Goal: Task Accomplishment & Management: Manage account settings

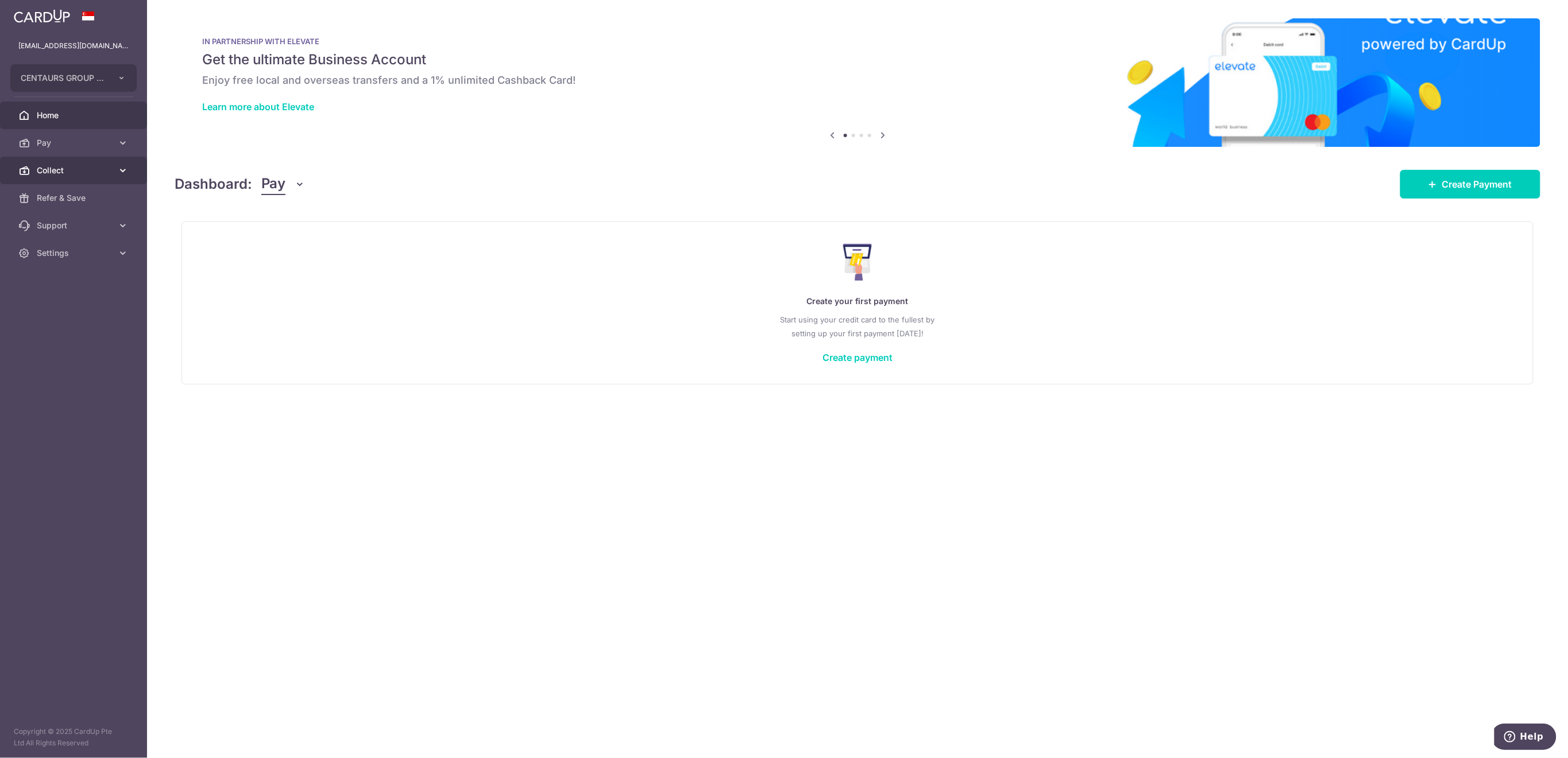
click at [77, 166] on span "Collect" at bounding box center [74, 170] width 76 height 12
click at [86, 251] on span "Payment Requests" at bounding box center [74, 253] width 76 height 12
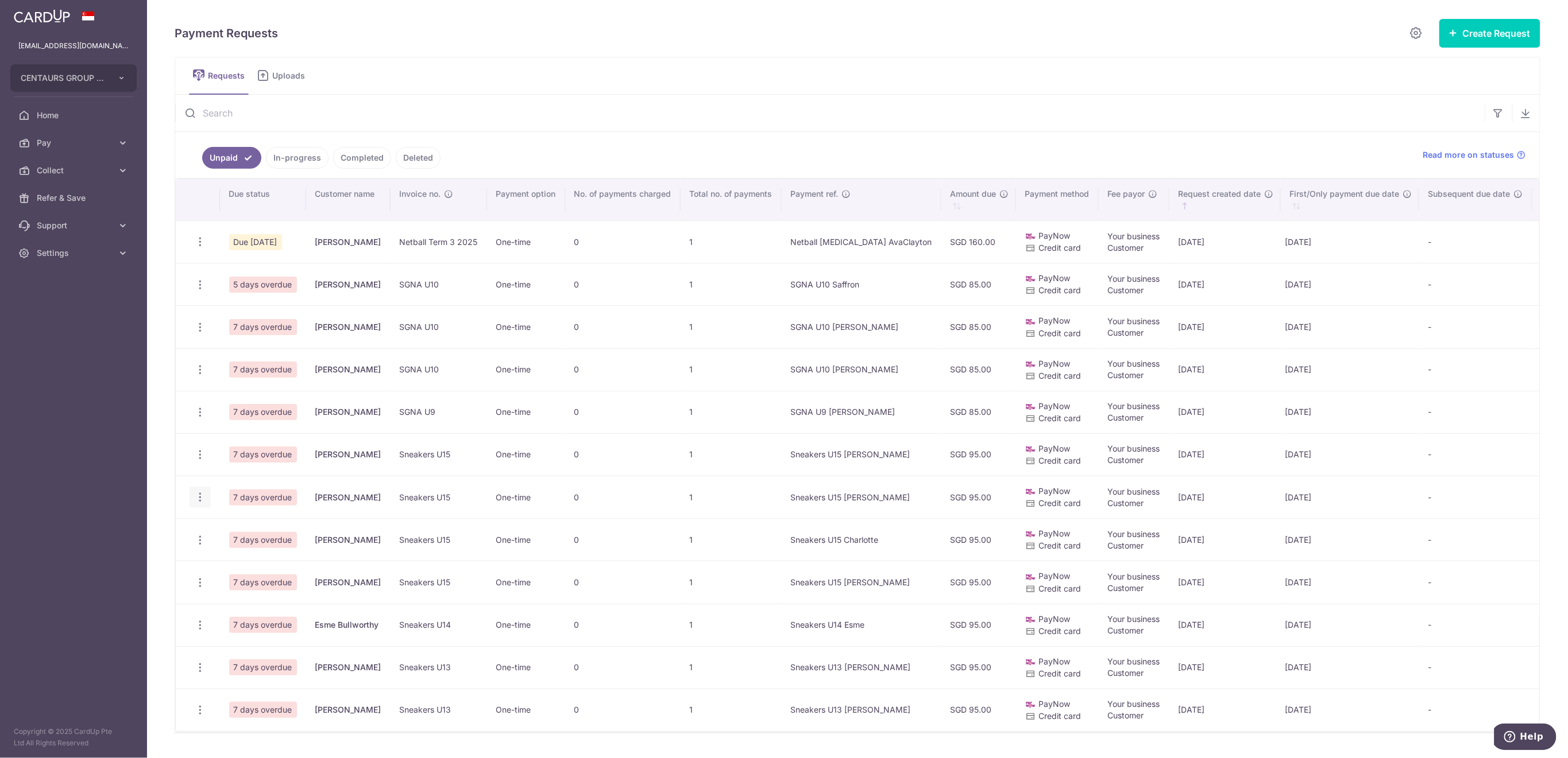
click at [194, 496] on icon "button" at bounding box center [200, 498] width 12 height 12
click at [233, 551] on span "Delete Request" at bounding box center [258, 557] width 72 height 14
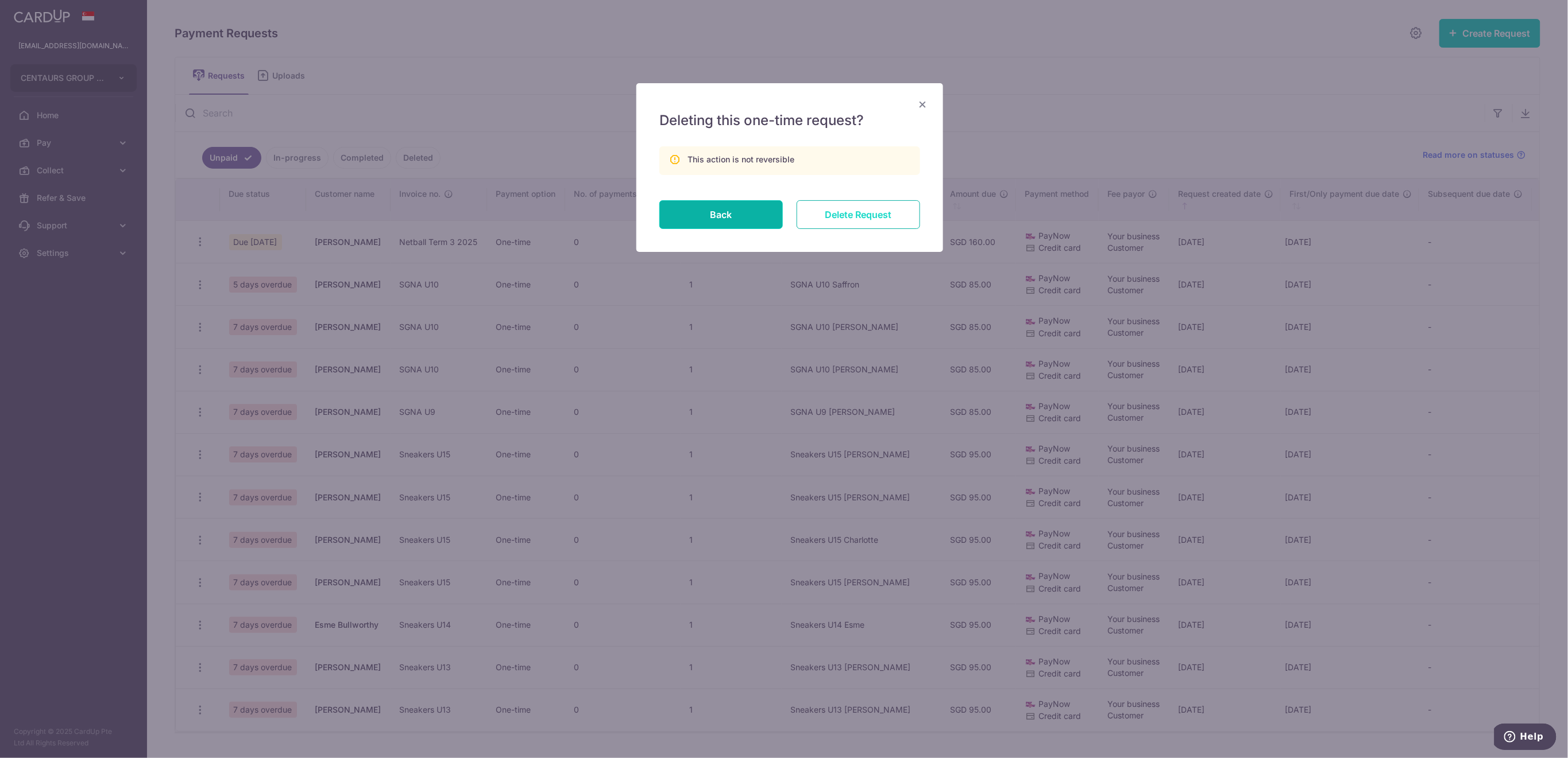
click at [865, 220] on input "Delete Request" at bounding box center [858, 214] width 124 height 29
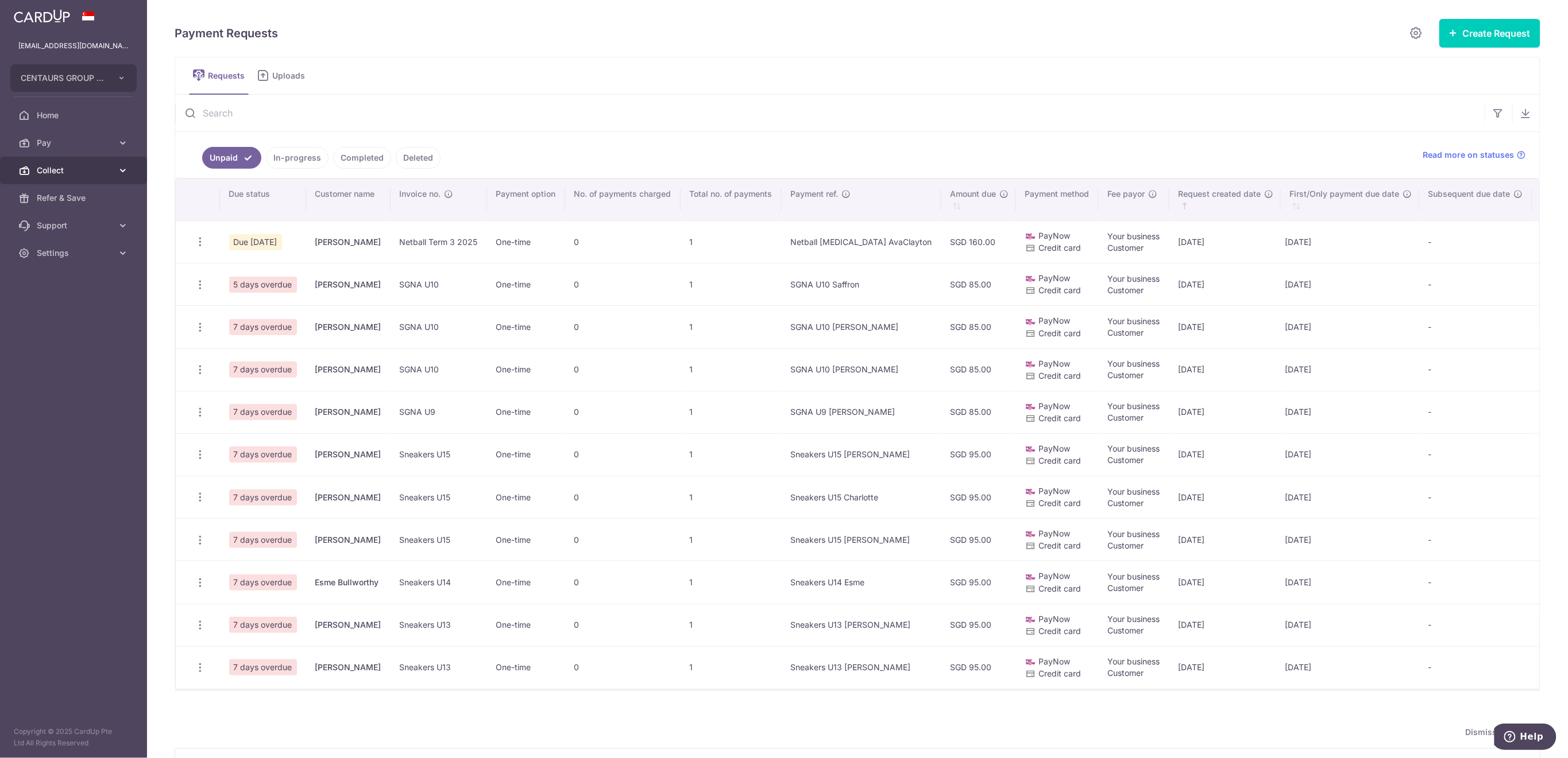
click at [75, 171] on span "Collect" at bounding box center [74, 170] width 76 height 12
click at [75, 203] on span "Dashboard" at bounding box center [74, 198] width 76 height 12
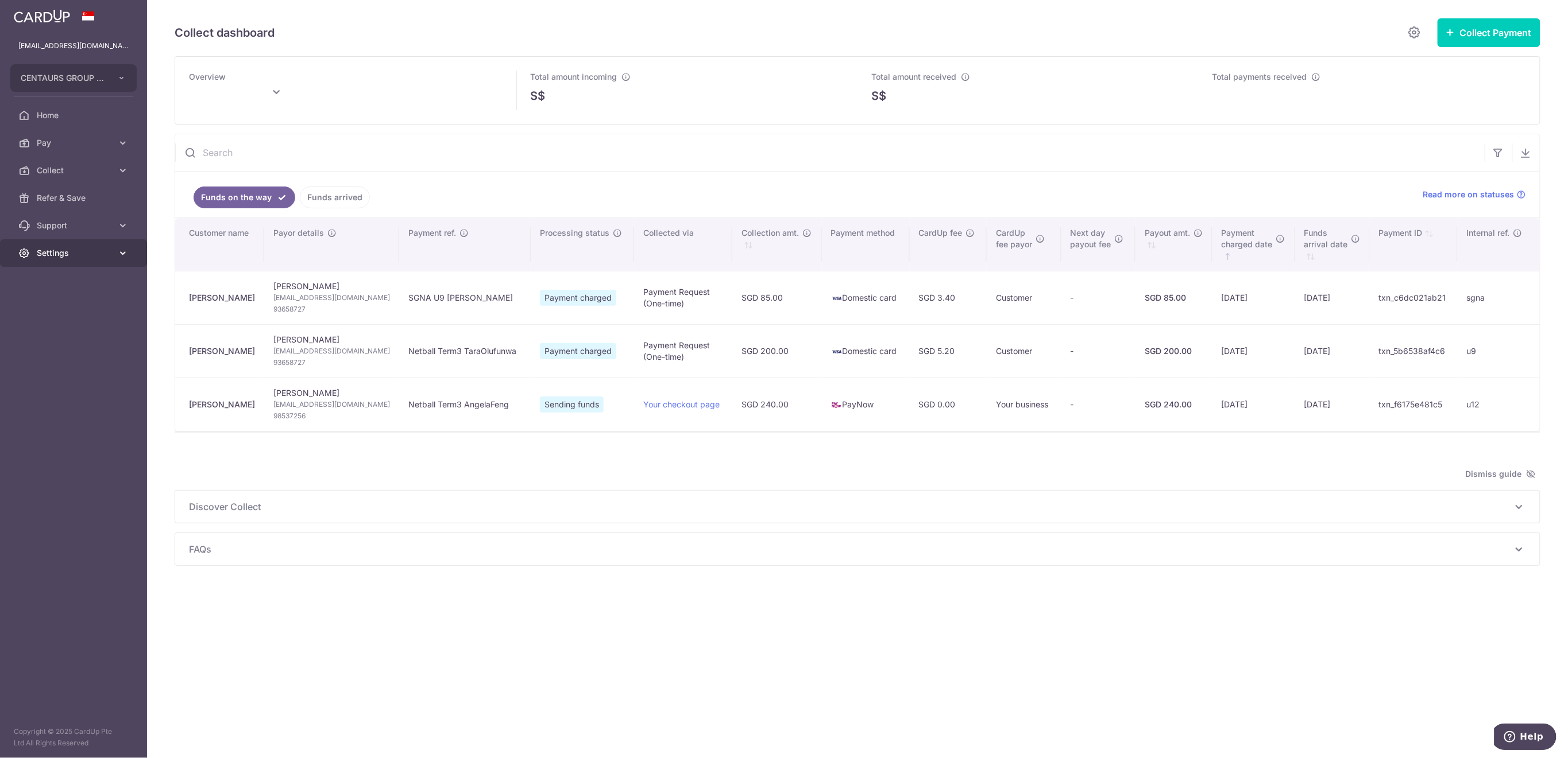
click at [113, 256] on link "Settings" at bounding box center [74, 252] width 147 height 27
click at [94, 308] on span "Logout" at bounding box center [74, 308] width 76 height 12
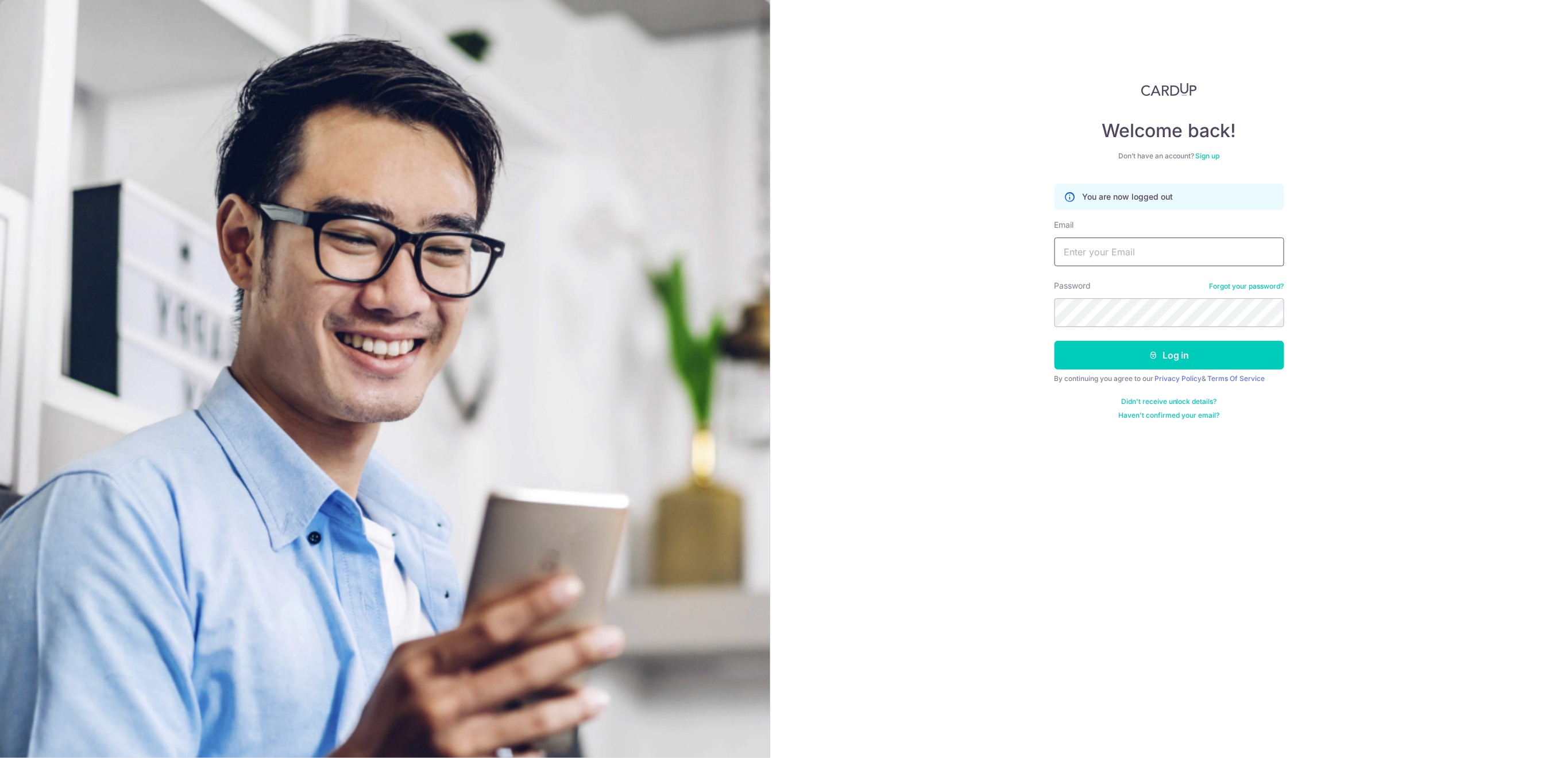
click at [1200, 256] on input "Email" at bounding box center [1169, 252] width 229 height 29
type input "finance@centaursgroup.com"
click at [1176, 358] on button "Log in" at bounding box center [1169, 355] width 229 height 29
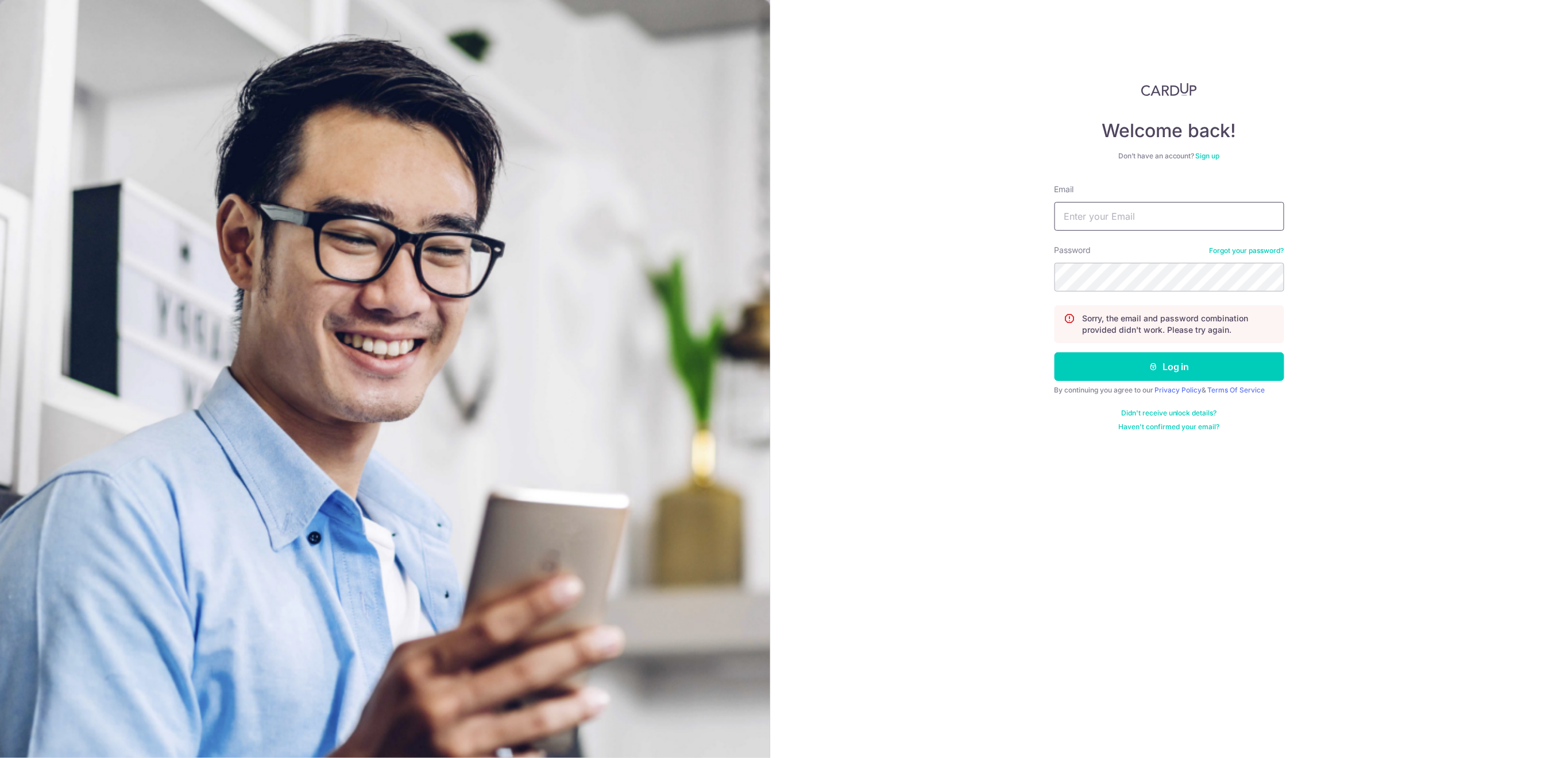
click at [1214, 214] on input "Email" at bounding box center [1169, 216] width 229 height 29
type input "finance@centaursgroup.com"
click at [1224, 366] on button "Log in" at bounding box center [1169, 366] width 229 height 29
click at [1197, 217] on input "Email" at bounding box center [1169, 216] width 229 height 29
type input "[EMAIL_ADDRESS][DOMAIN_NAME]"
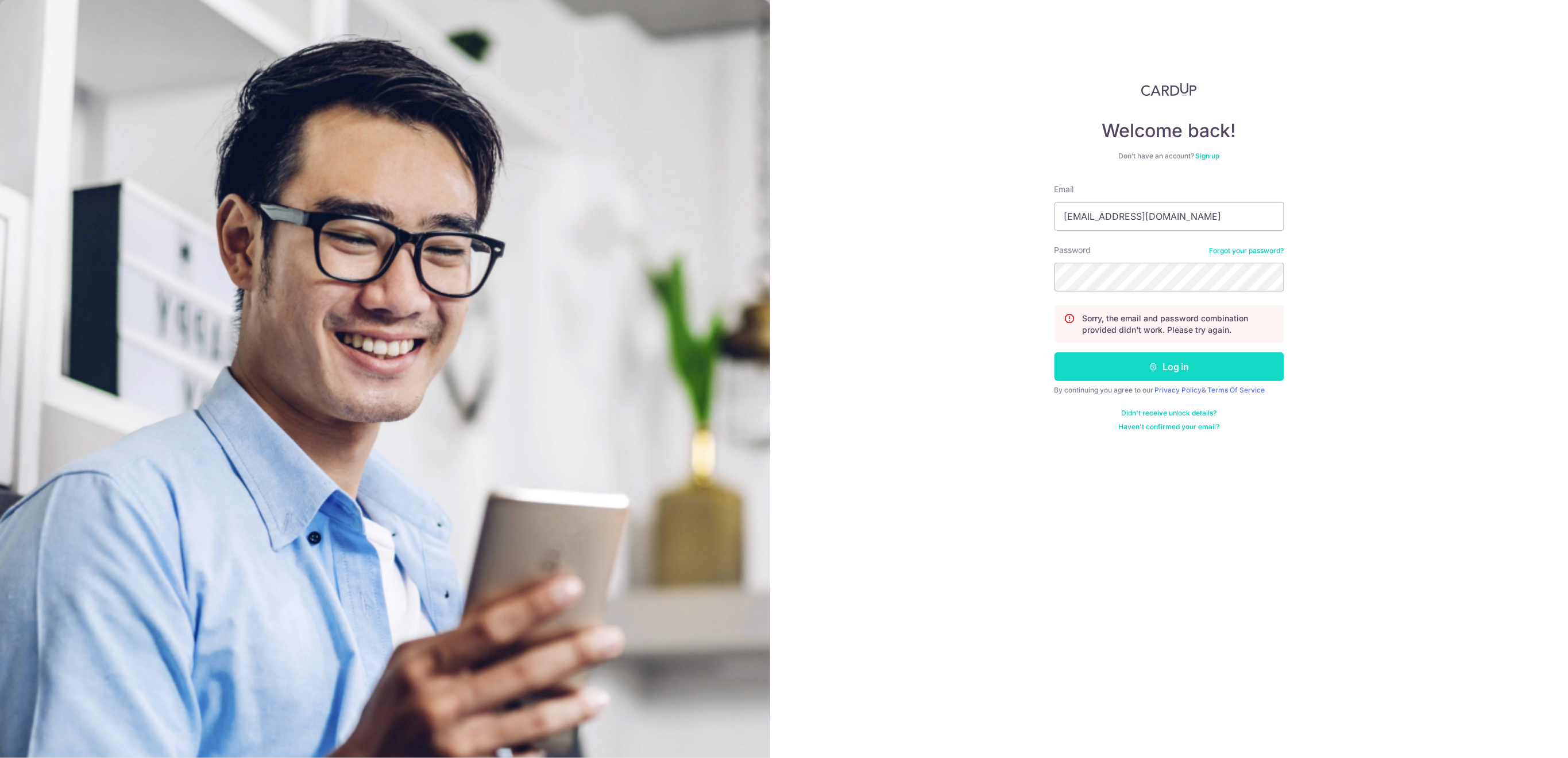
click at [1194, 366] on button "Log in" at bounding box center [1169, 366] width 229 height 29
